Goal: Information Seeking & Learning: Learn about a topic

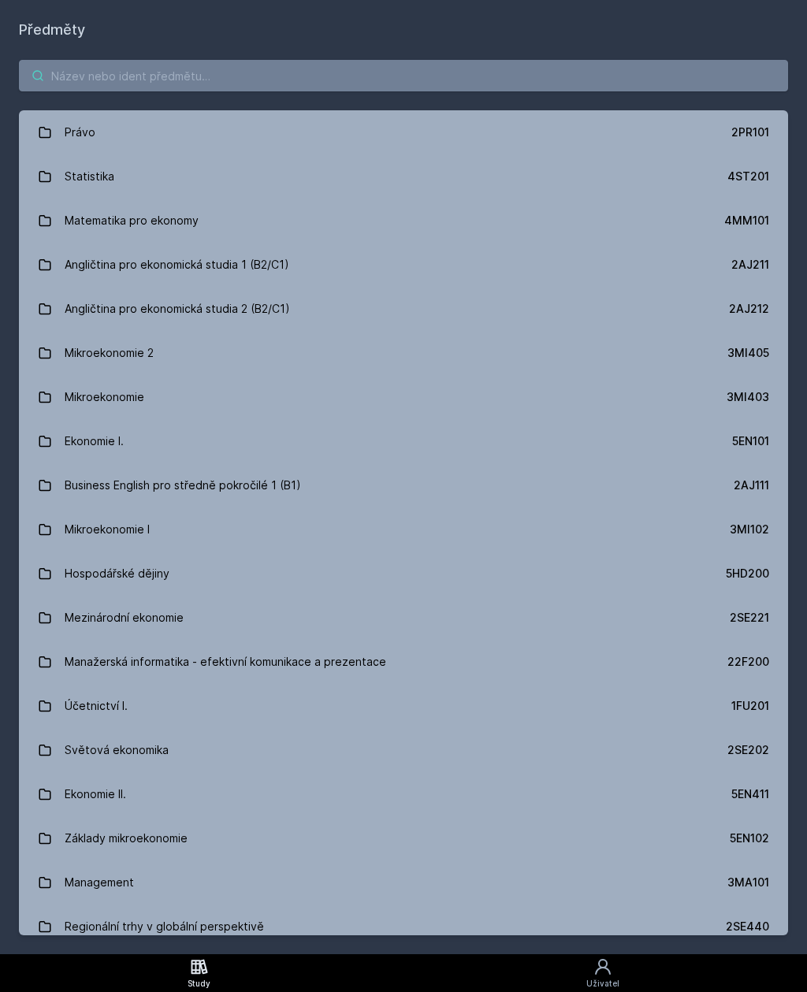
click at [449, 85] on input "search" at bounding box center [403, 76] width 769 height 32
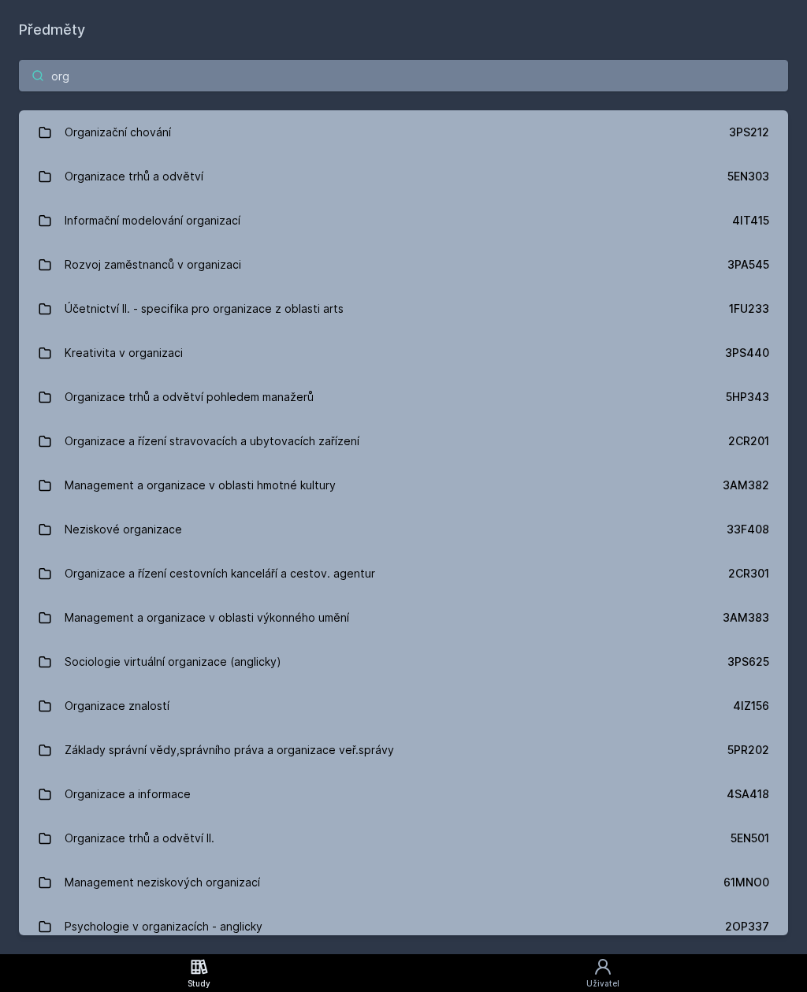
type input "org"
click at [212, 181] on link "Organizace trhů a odvětví 5EN303" at bounding box center [403, 176] width 769 height 44
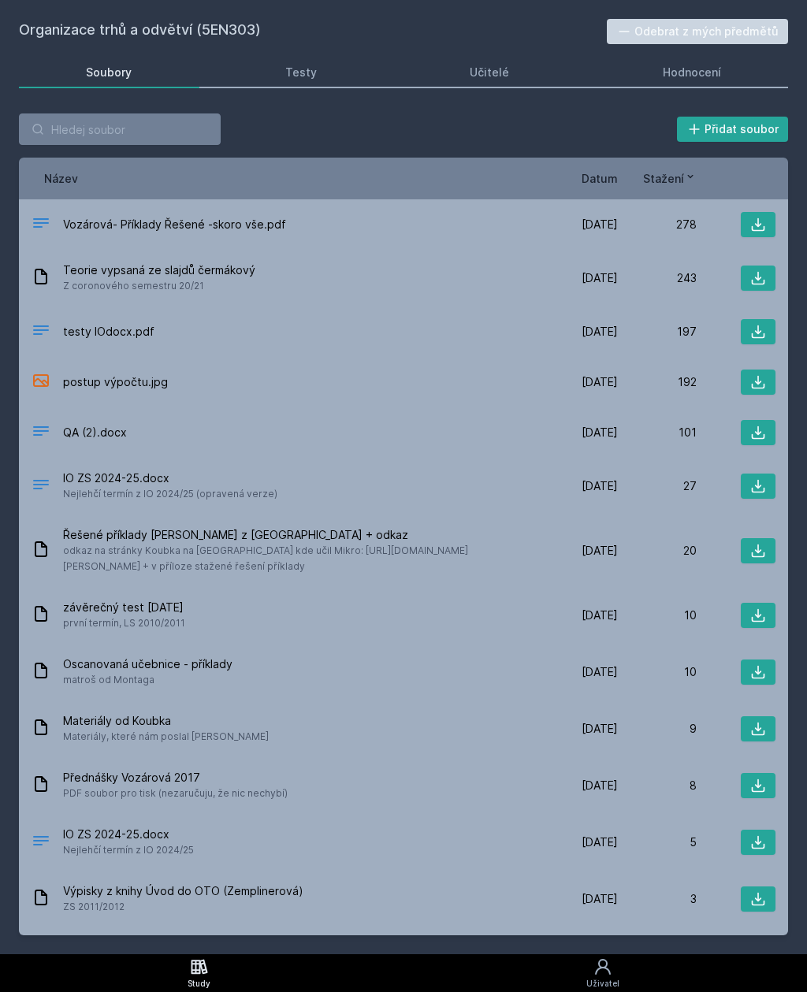
click at [672, 70] on div "Hodnocení" at bounding box center [692, 73] width 58 height 16
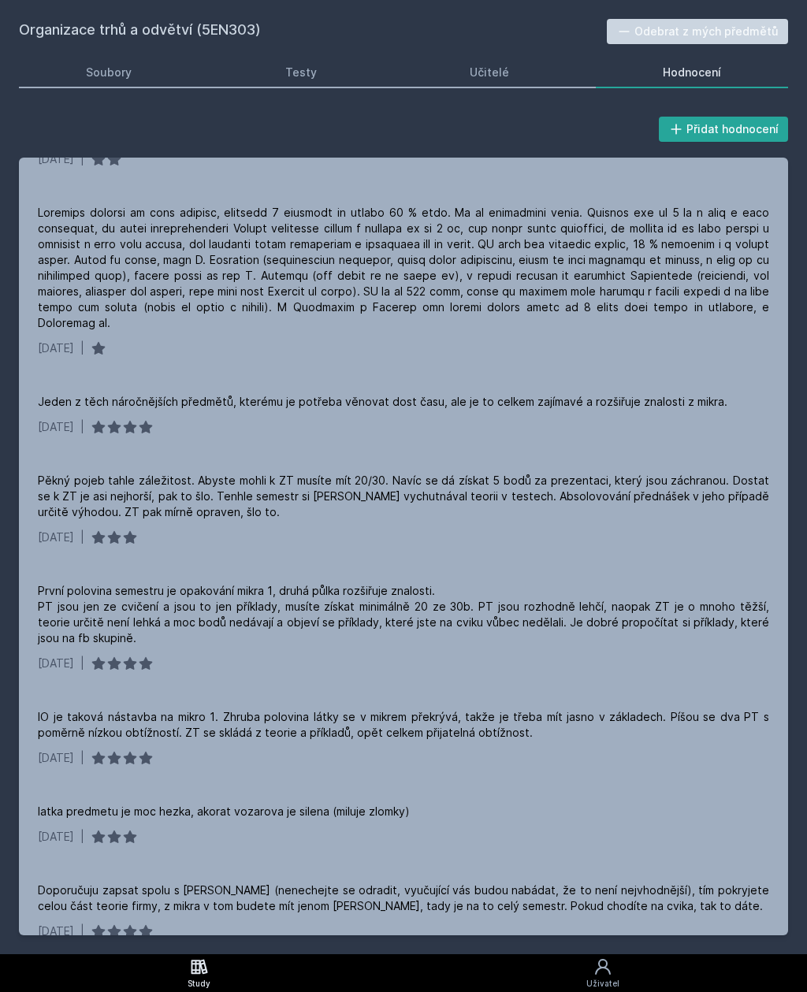
scroll to position [587, 0]
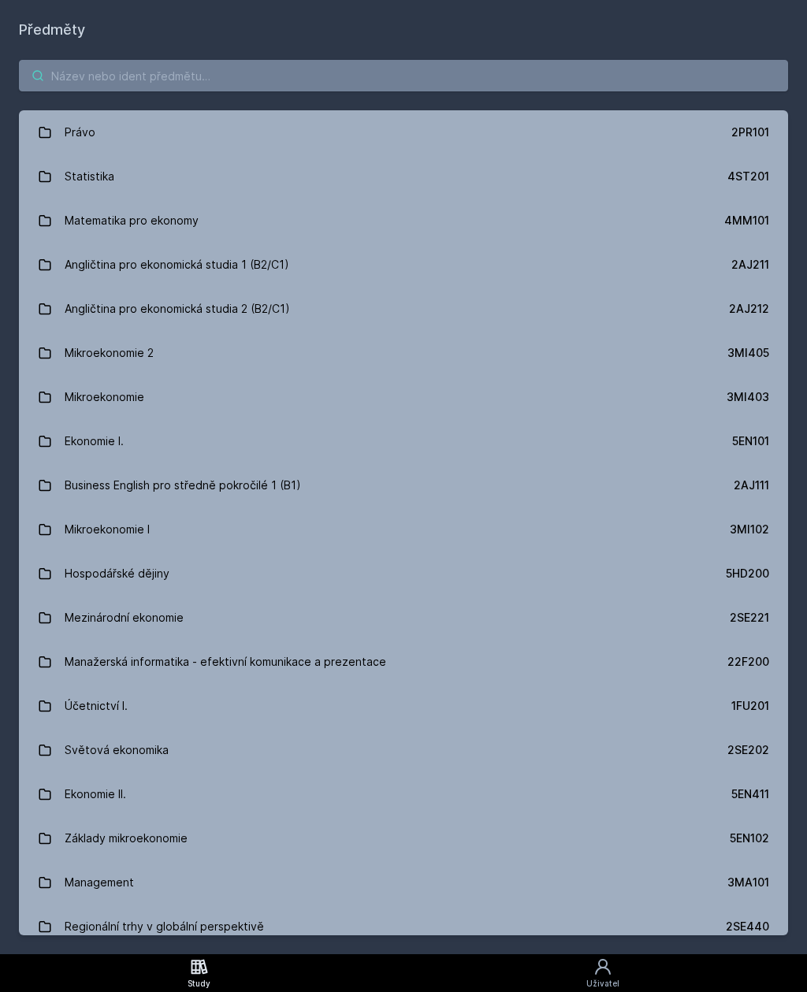
click at [481, 91] on input "search" at bounding box center [403, 76] width 769 height 32
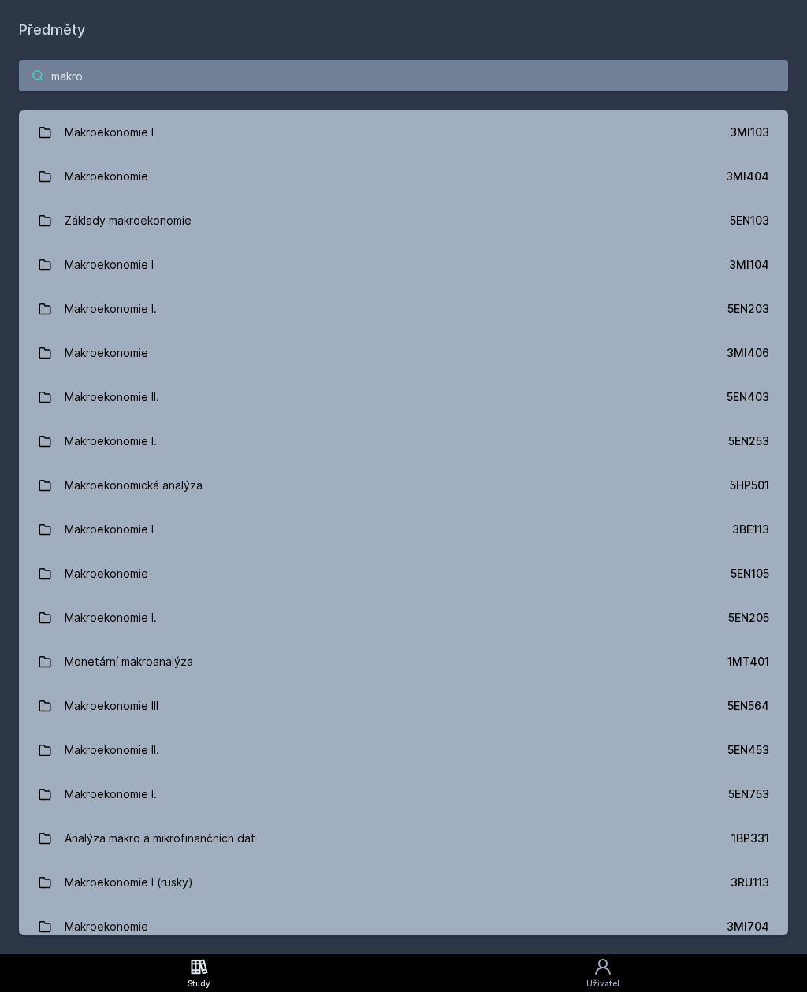
type input "makro"
click at [390, 317] on link "Makroekonomie I. 5EN203" at bounding box center [403, 309] width 769 height 44
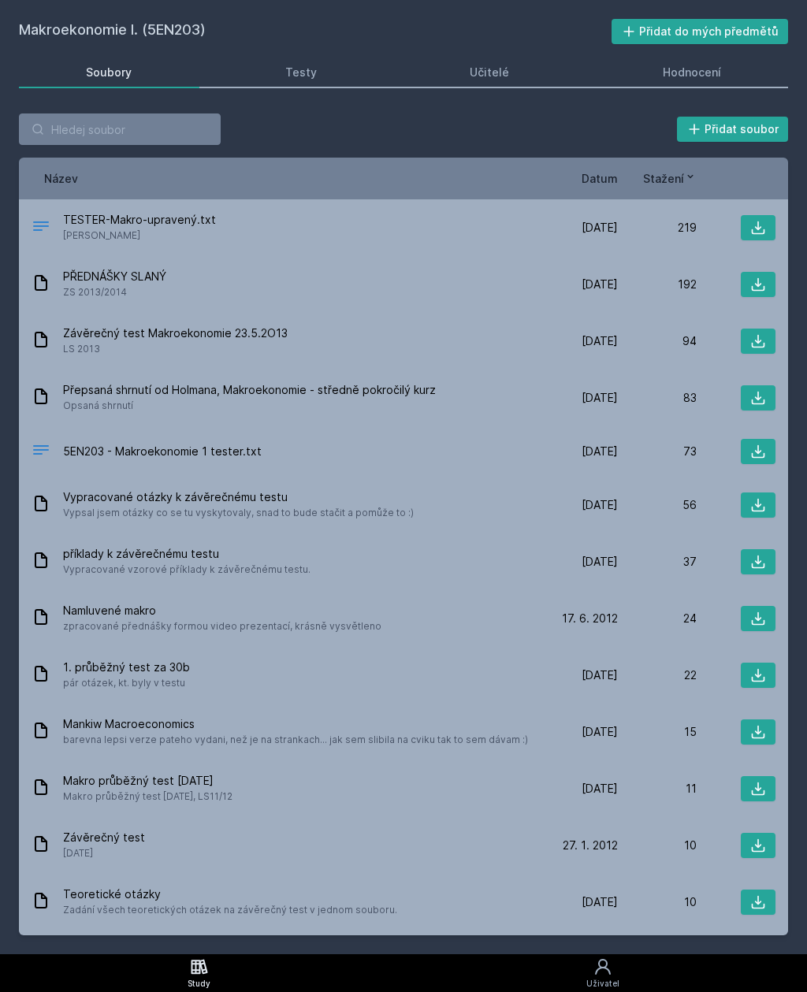
click at [676, 80] on div "Hodnocení" at bounding box center [692, 73] width 58 height 16
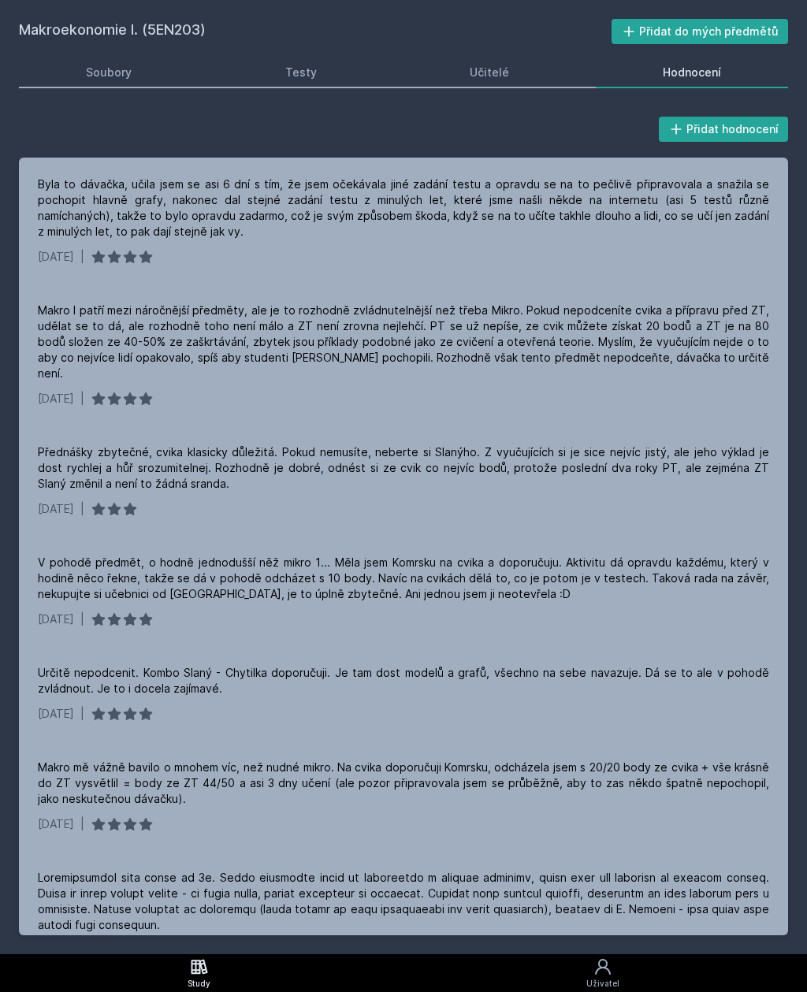
click at [500, 80] on link "Učitelé" at bounding box center [490, 73] width 174 height 32
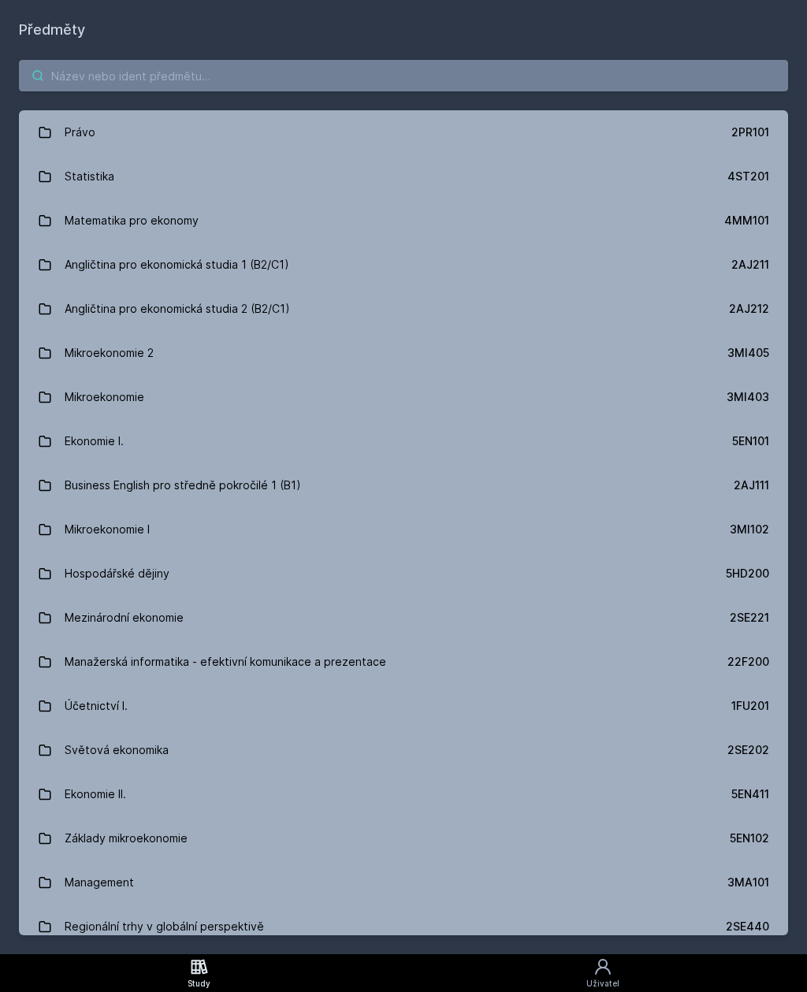
click at [470, 76] on input "search" at bounding box center [403, 76] width 769 height 32
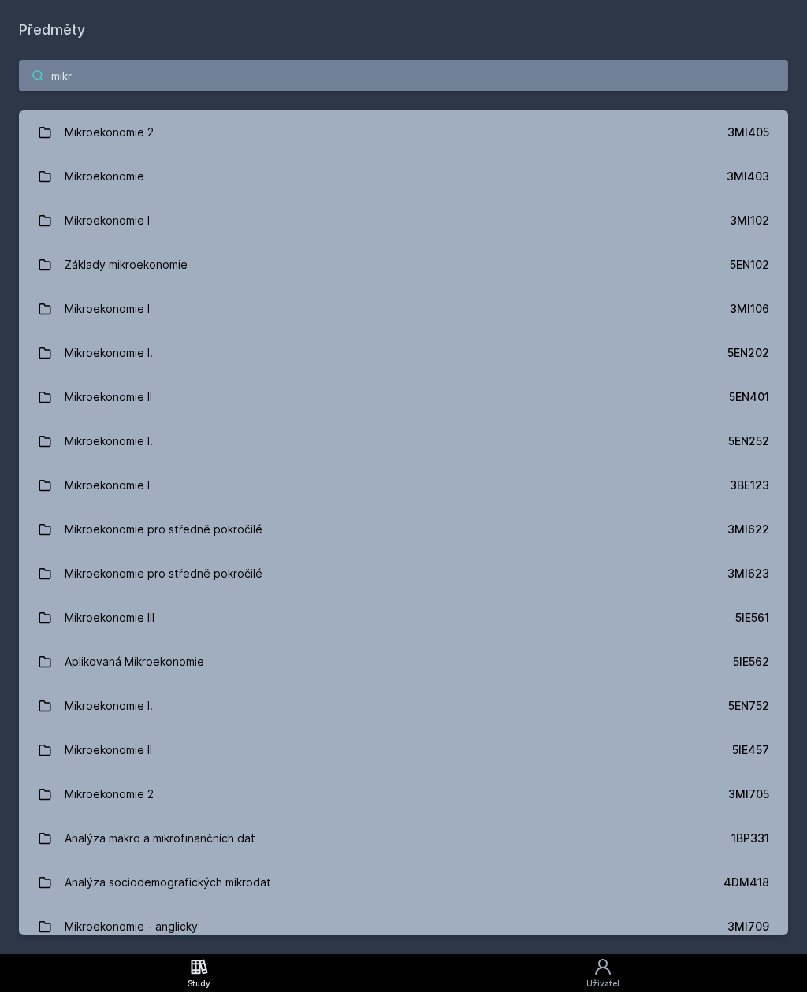
type input "mikro"
click at [265, 366] on link "Mikroekonomie I. 5EN202" at bounding box center [403, 353] width 769 height 44
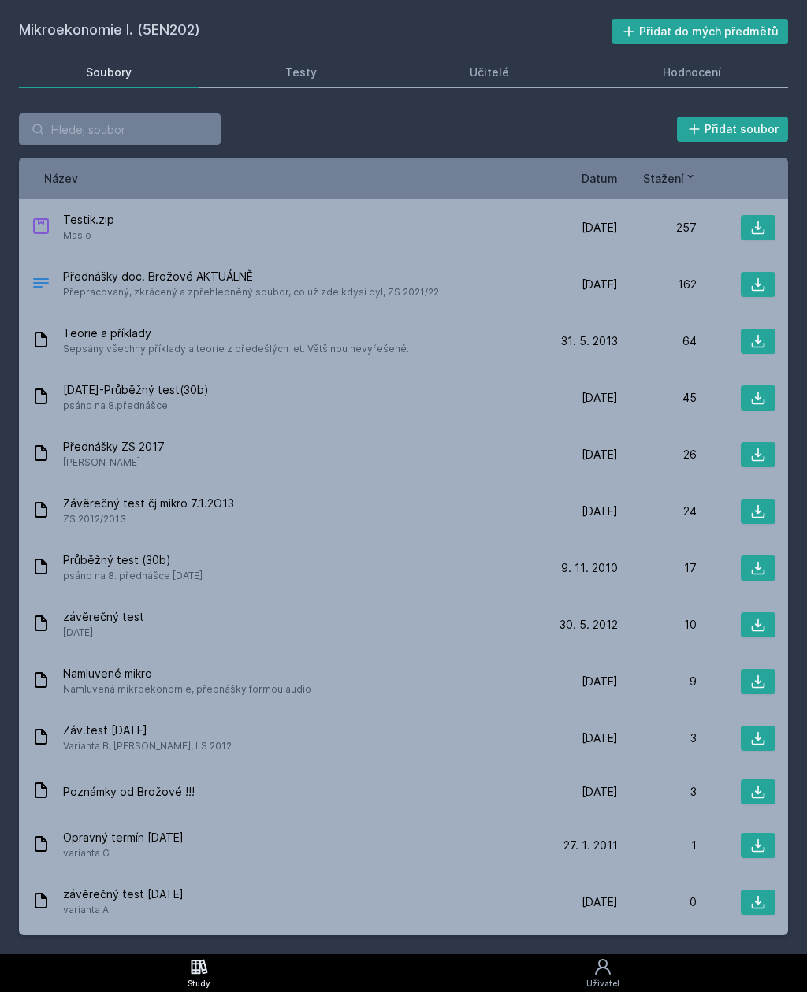
click at [654, 85] on link "Hodnocení" at bounding box center [692, 73] width 193 height 32
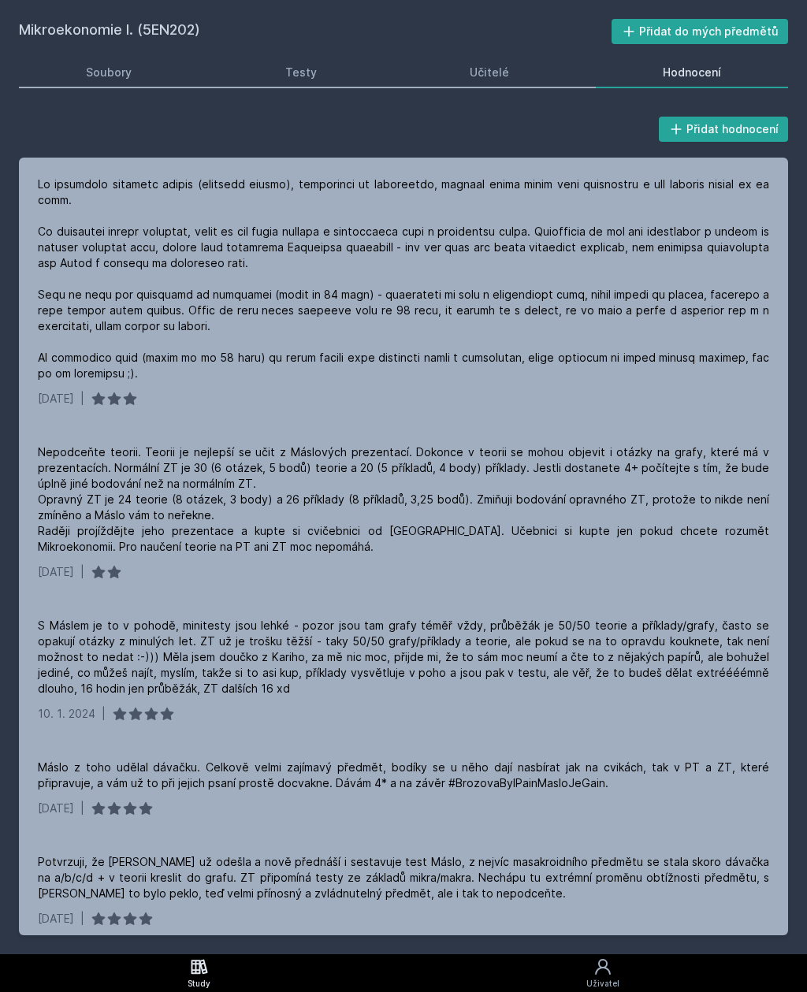
click at [511, 69] on link "Učitelé" at bounding box center [490, 73] width 174 height 32
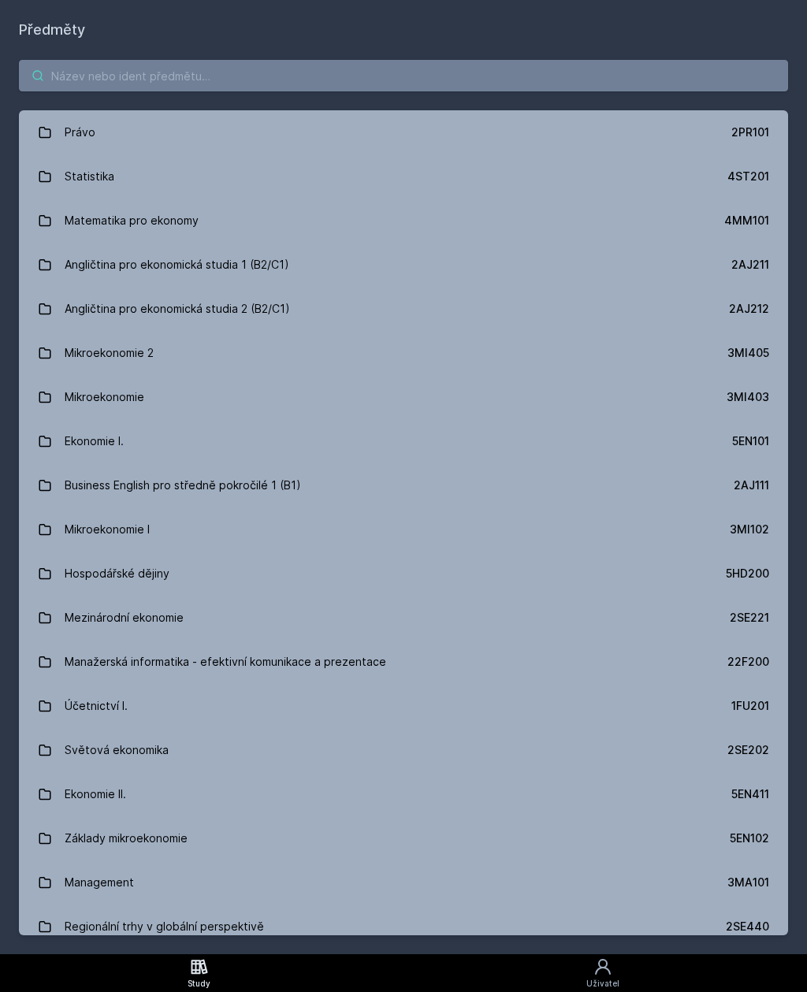
click at [403, 80] on input "search" at bounding box center [403, 76] width 769 height 32
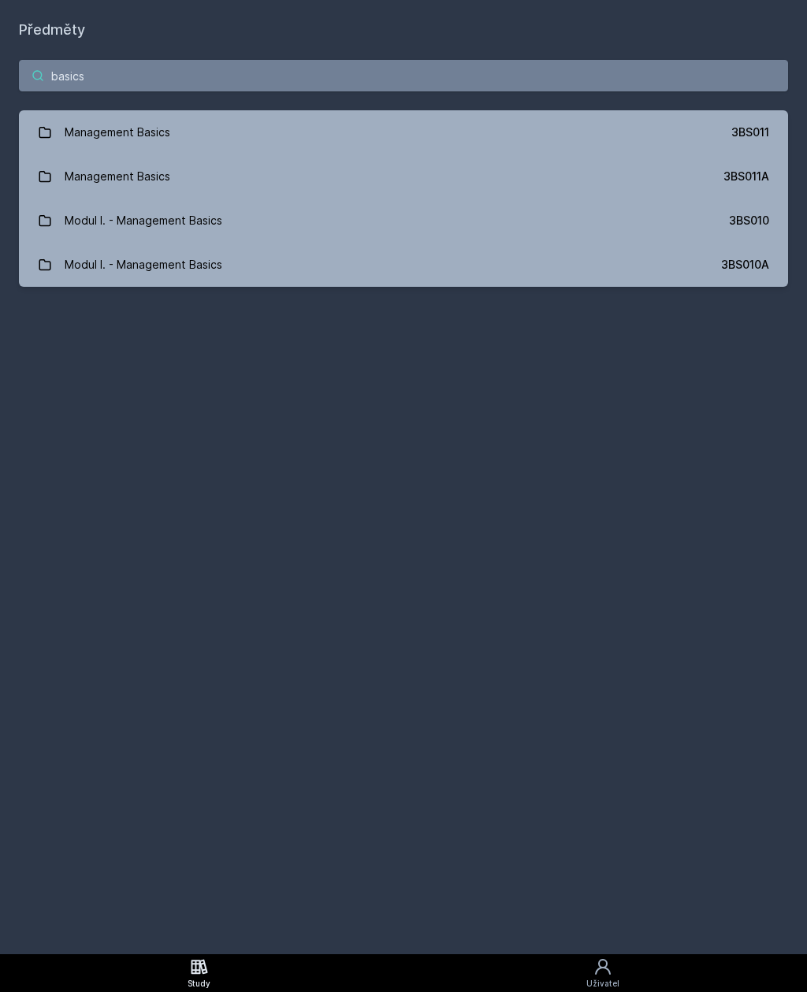
type input "basic"
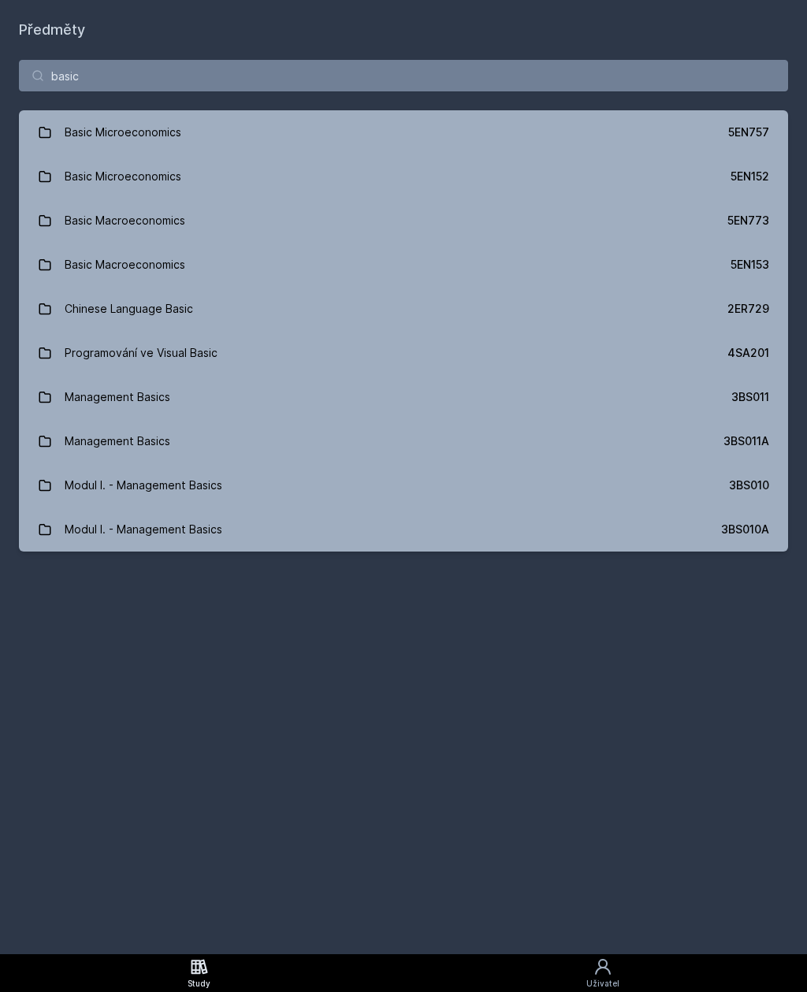
click at [495, 178] on link "Basic Microeconomics 5EN152" at bounding box center [403, 176] width 769 height 44
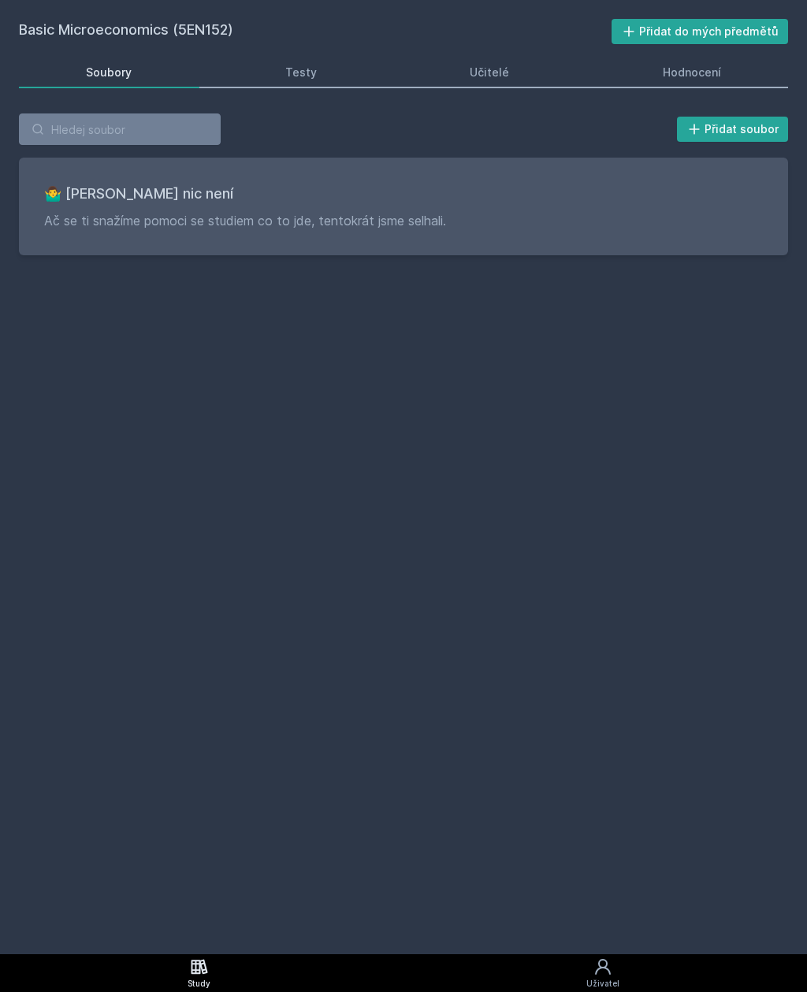
click at [674, 73] on div "Hodnocení" at bounding box center [692, 73] width 58 height 16
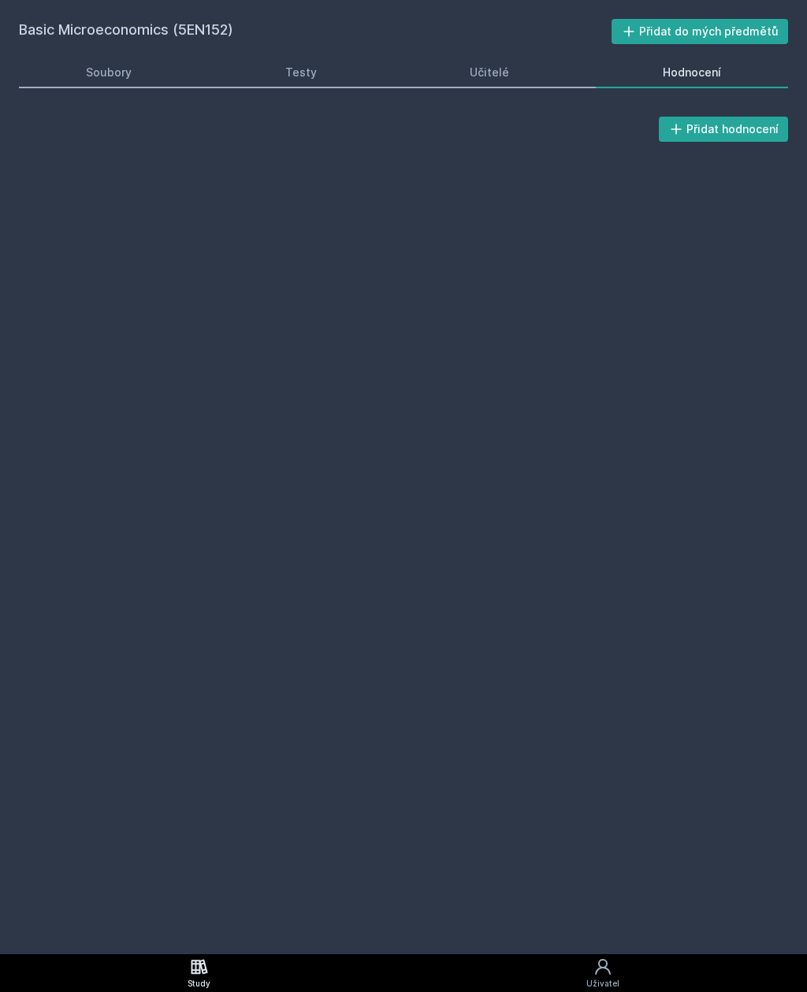
click at [515, 80] on link "Učitelé" at bounding box center [490, 73] width 174 height 32
